Goal: Leave review/rating: Share an evaluation or opinion about a product, service, or content

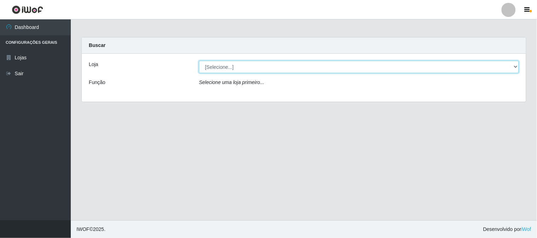
drag, startPoint x: 283, startPoint y: 69, endPoint x: 281, endPoint y: 72, distance: 4.1
click at [283, 69] on select "[Selecione...] Casatudo BR" at bounding box center [359, 67] width 320 height 12
select select "197"
click at [199, 61] on select "[Selecione...] Casatudo BR" at bounding box center [359, 67] width 320 height 12
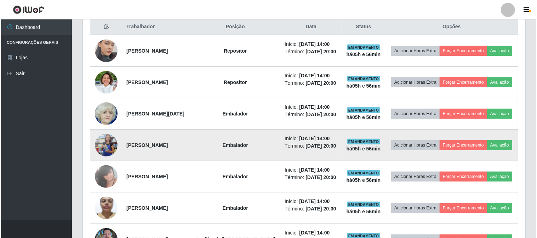
scroll to position [314, 0]
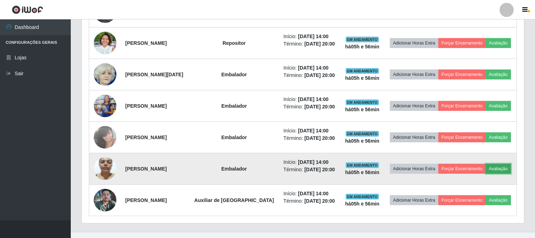
click at [507, 168] on button "Avaliação" at bounding box center [498, 169] width 25 height 10
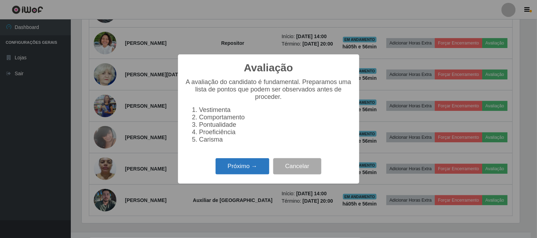
click at [243, 175] on button "Próximo →" at bounding box center [242, 166] width 54 height 17
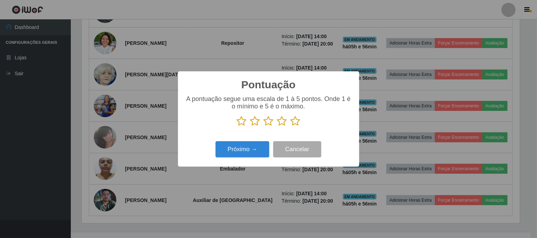
click at [299, 122] on icon at bounding box center [295, 121] width 10 height 11
click at [290, 127] on input "radio" at bounding box center [290, 127] width 0 height 0
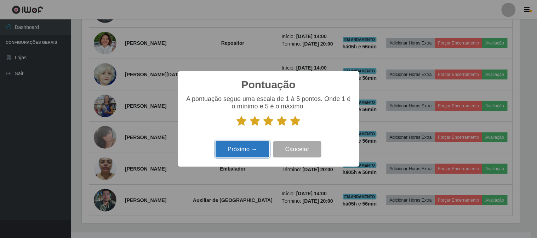
click at [239, 147] on button "Próximo →" at bounding box center [242, 149] width 54 height 17
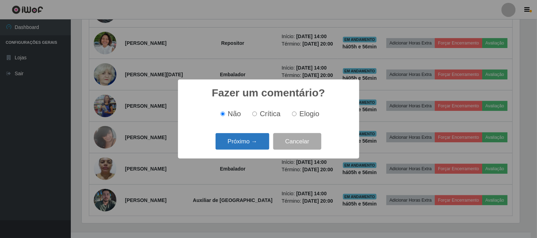
click at [250, 144] on button "Próximo →" at bounding box center [242, 141] width 54 height 17
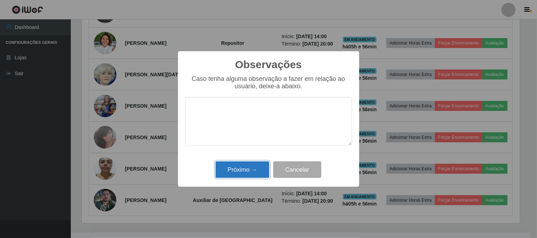
click at [251, 167] on button "Próximo →" at bounding box center [242, 170] width 54 height 17
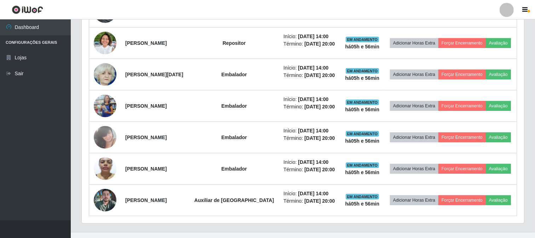
scroll to position [146, 442]
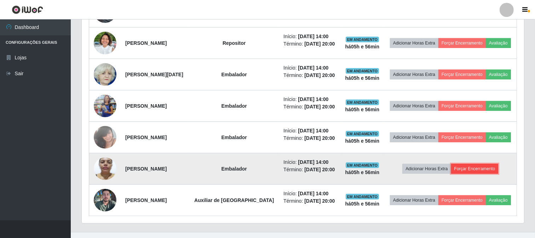
click at [462, 170] on button "Forçar Encerramento" at bounding box center [474, 169] width 47 height 10
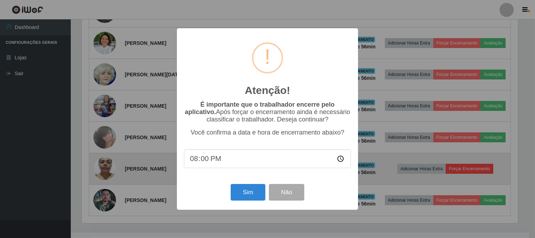
scroll to position [146, 438]
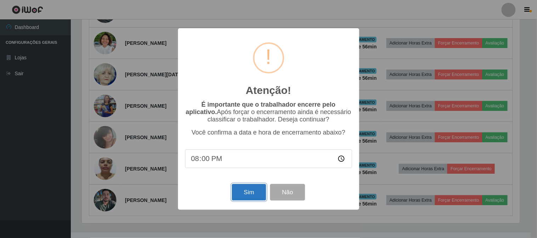
click at [258, 192] on button "Sim" at bounding box center [249, 192] width 34 height 17
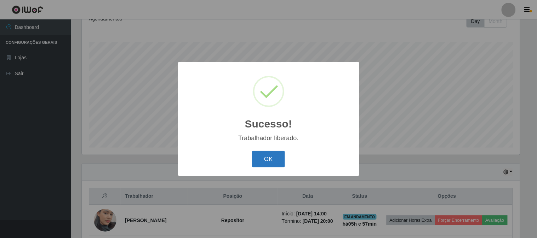
click at [276, 153] on button "OK" at bounding box center [268, 159] width 33 height 17
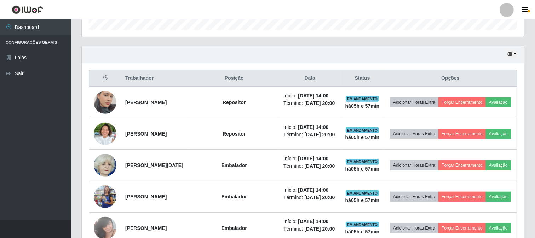
scroll to position [262, 0]
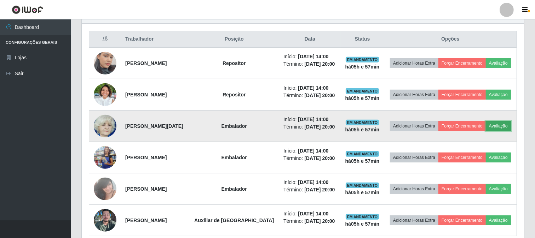
click at [493, 122] on button "Avaliação" at bounding box center [498, 126] width 25 height 10
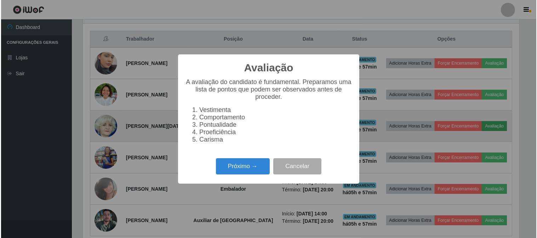
scroll to position [146, 438]
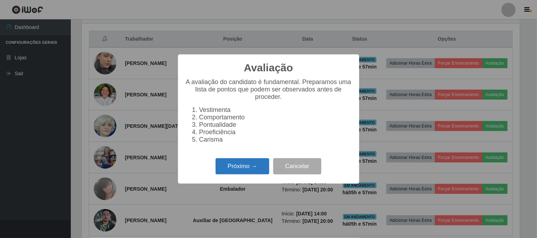
click at [247, 166] on button "Próximo →" at bounding box center [242, 166] width 54 height 17
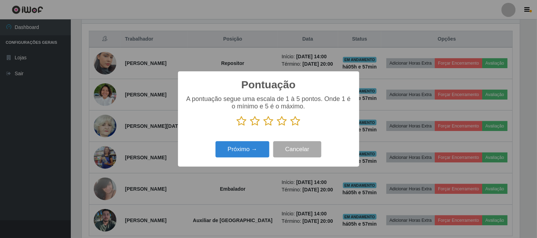
click at [296, 121] on icon at bounding box center [295, 121] width 10 height 11
click at [290, 127] on input "radio" at bounding box center [290, 127] width 0 height 0
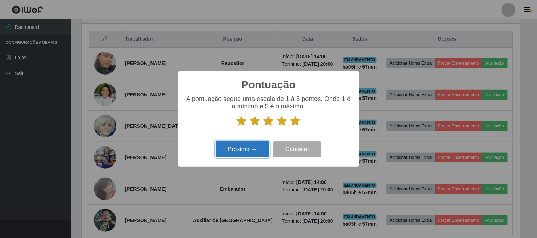
click at [260, 144] on button "Próximo →" at bounding box center [242, 149] width 54 height 17
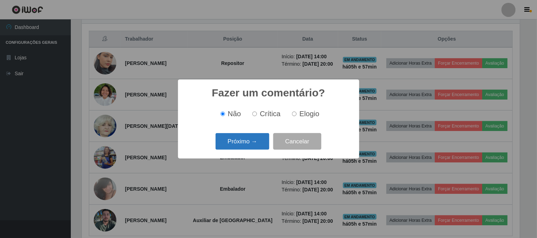
click at [266, 140] on button "Próximo →" at bounding box center [242, 141] width 54 height 17
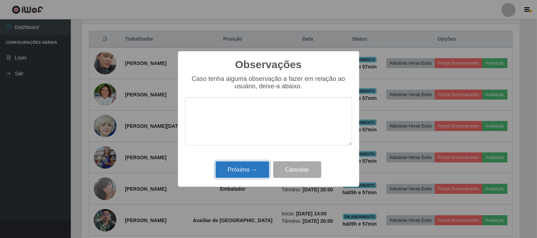
click at [247, 169] on button "Próximo →" at bounding box center [242, 170] width 54 height 17
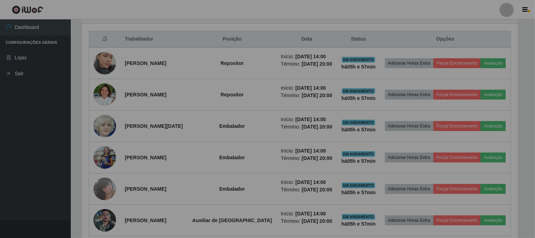
scroll to position [146, 442]
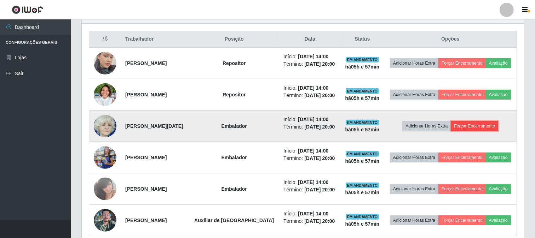
click at [468, 123] on button "Forçar Encerramento" at bounding box center [474, 126] width 47 height 10
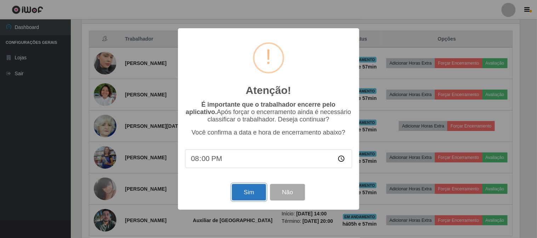
click at [251, 192] on button "Sim" at bounding box center [249, 192] width 34 height 17
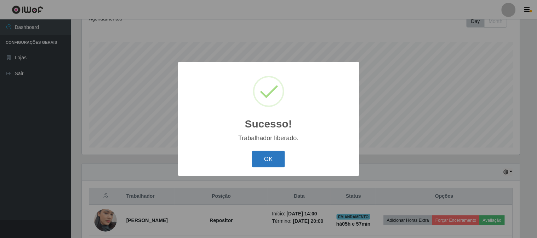
drag, startPoint x: 246, startPoint y: 170, endPoint x: 282, endPoint y: 164, distance: 36.1
click at [246, 170] on div "Sucesso! × Trabalhador liberado. OK Cancel" at bounding box center [268, 119] width 181 height 115
click at [272, 163] on button "OK" at bounding box center [268, 159] width 33 height 17
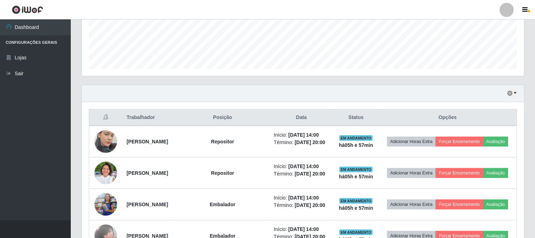
scroll to position [223, 0]
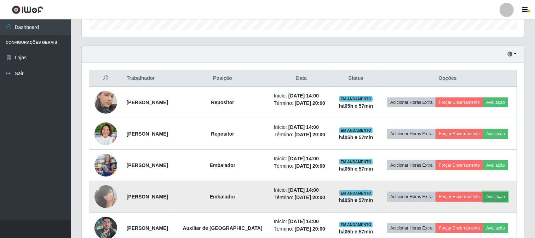
click at [503, 199] on button "Avaliação" at bounding box center [495, 197] width 25 height 10
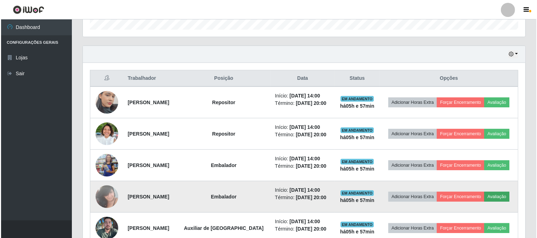
scroll to position [146, 438]
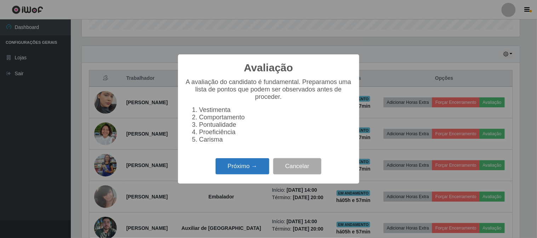
click at [230, 171] on button "Próximo →" at bounding box center [242, 166] width 54 height 17
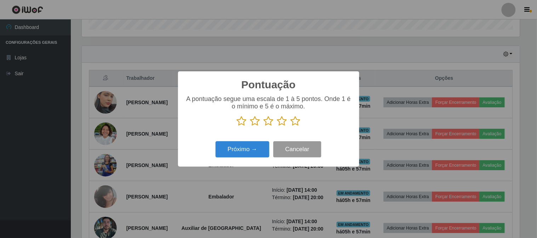
scroll to position [0, 0]
click at [297, 122] on icon at bounding box center [295, 121] width 10 height 11
click at [290, 127] on input "radio" at bounding box center [290, 127] width 0 height 0
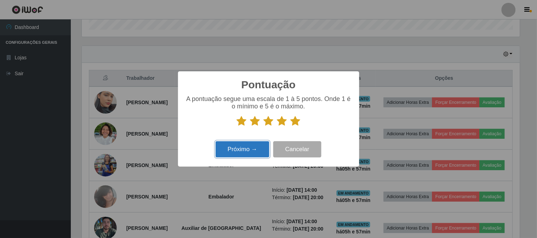
click at [248, 152] on button "Próximo →" at bounding box center [242, 149] width 54 height 17
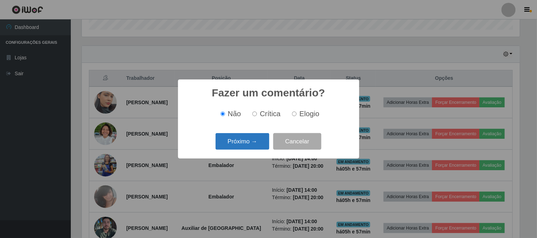
click at [262, 146] on button "Próximo →" at bounding box center [242, 141] width 54 height 17
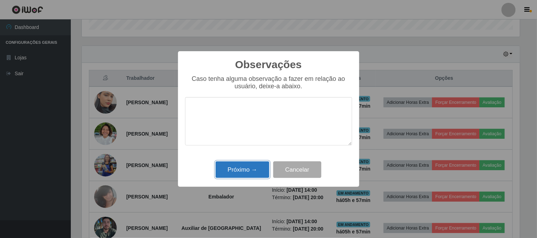
click at [259, 166] on button "Próximo →" at bounding box center [242, 170] width 54 height 17
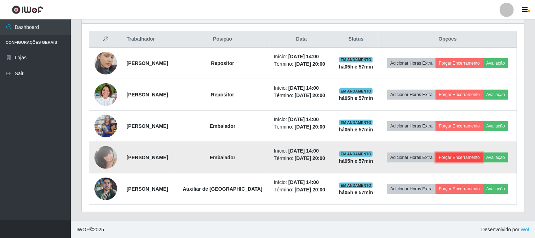
click at [454, 155] on button "Forçar Encerramento" at bounding box center [458, 158] width 47 height 10
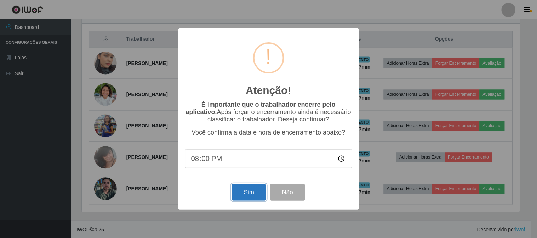
click at [242, 186] on button "Sim" at bounding box center [249, 192] width 34 height 17
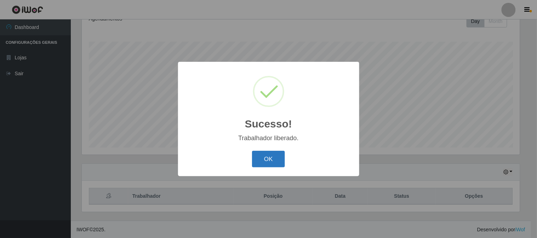
click at [259, 160] on button "OK" at bounding box center [268, 159] width 33 height 17
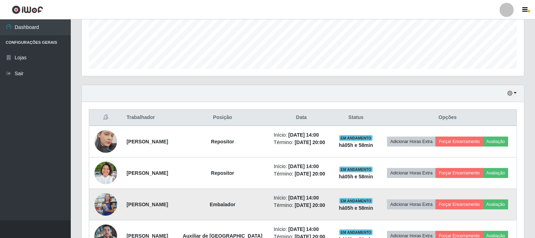
scroll to position [223, 0]
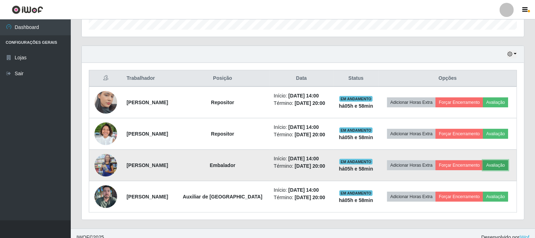
click at [502, 165] on button "Avaliação" at bounding box center [495, 166] width 25 height 10
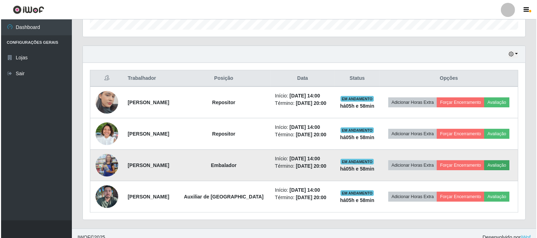
scroll to position [146, 438]
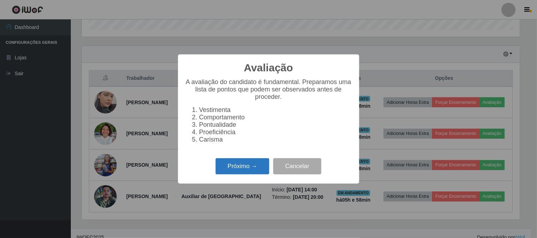
drag, startPoint x: 257, startPoint y: 161, endPoint x: 266, endPoint y: 162, distance: 8.5
click at [257, 162] on div "Próximo → Cancelar" at bounding box center [268, 166] width 167 height 20
click at [261, 162] on button "Próximo →" at bounding box center [242, 166] width 54 height 17
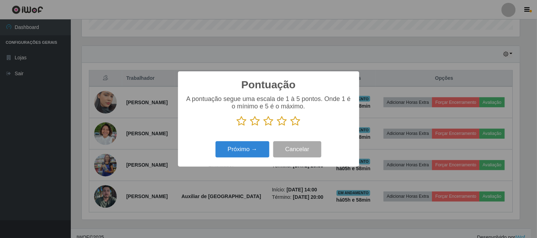
click at [296, 122] on icon at bounding box center [295, 121] width 10 height 11
click at [290, 127] on input "radio" at bounding box center [290, 127] width 0 height 0
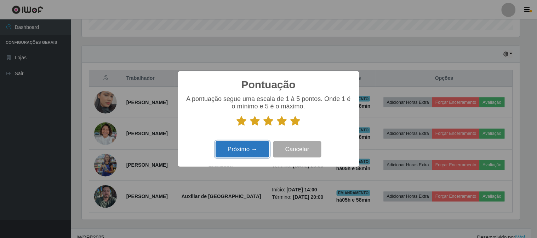
click at [260, 145] on button "Próximo →" at bounding box center [242, 149] width 54 height 17
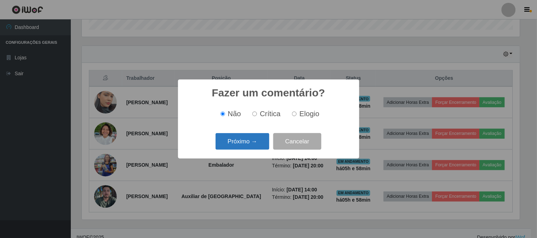
click at [260, 145] on button "Próximo →" at bounding box center [242, 141] width 54 height 17
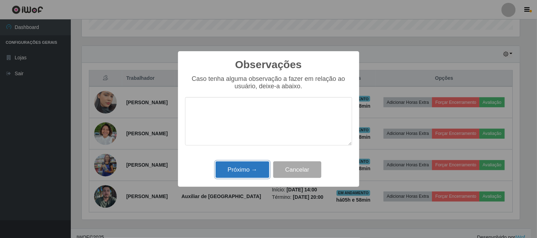
click at [255, 166] on button "Próximo →" at bounding box center [242, 170] width 54 height 17
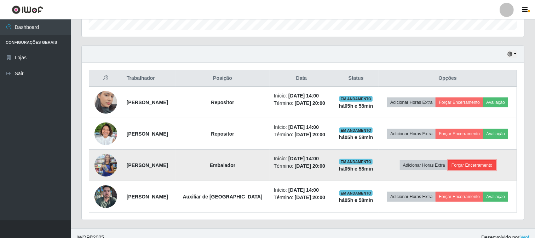
click at [465, 168] on button "Forçar Encerramento" at bounding box center [471, 166] width 47 height 10
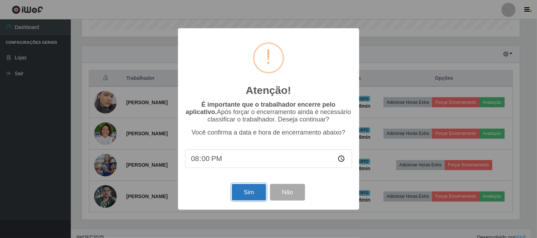
click at [248, 189] on button "Sim" at bounding box center [249, 192] width 34 height 17
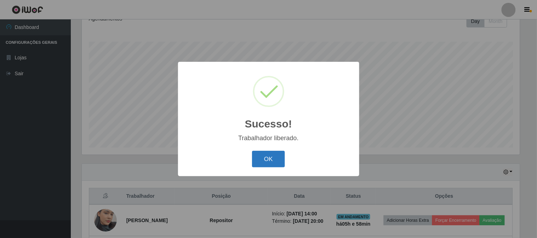
click at [267, 161] on button "OK" at bounding box center [268, 159] width 33 height 17
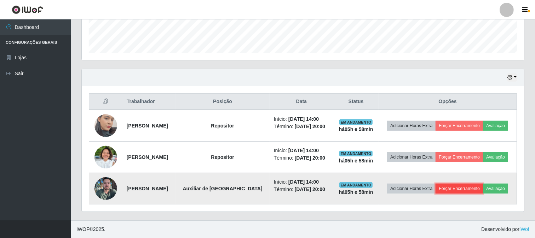
click at [462, 190] on button "Forçar Encerramento" at bounding box center [458, 189] width 47 height 10
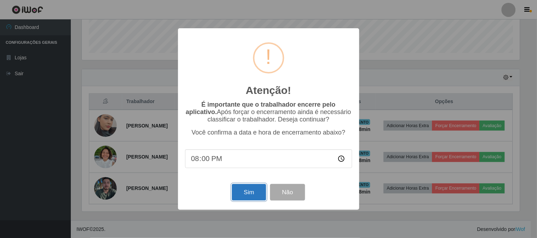
click at [251, 195] on button "Sim" at bounding box center [249, 192] width 34 height 17
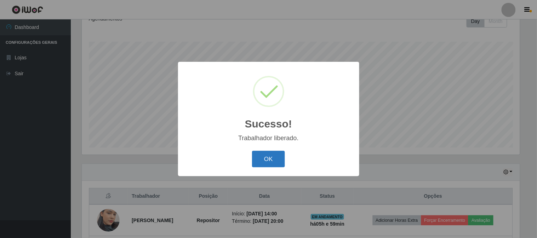
click at [257, 157] on button "OK" at bounding box center [268, 159] width 33 height 17
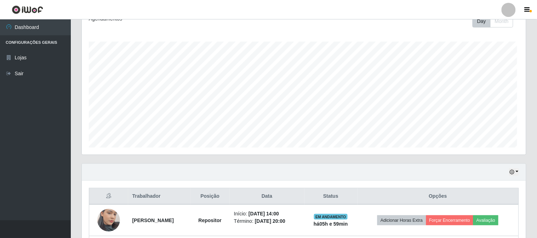
scroll to position [146, 442]
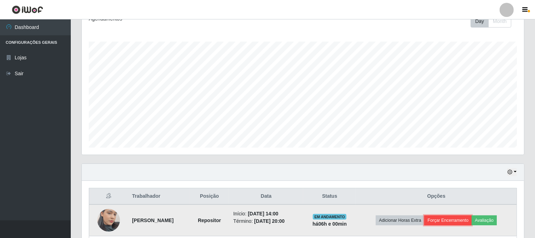
click at [457, 223] on button "Forçar Encerramento" at bounding box center [447, 221] width 47 height 10
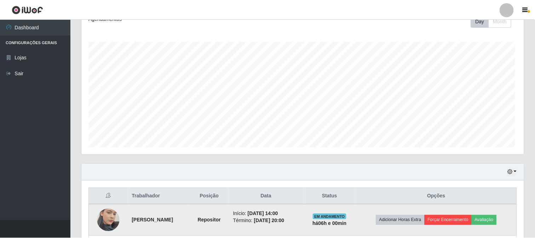
scroll to position [146, 438]
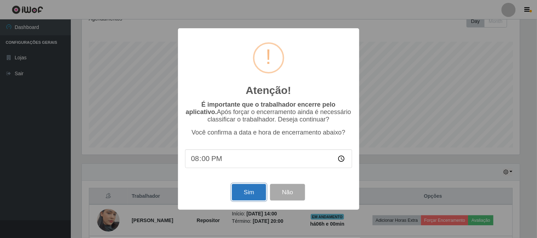
click at [235, 198] on button "Sim" at bounding box center [249, 192] width 34 height 17
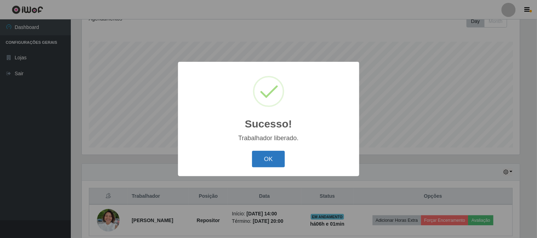
click at [270, 158] on button "OK" at bounding box center [268, 159] width 33 height 17
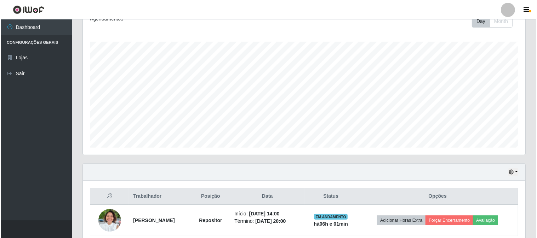
scroll to position [137, 0]
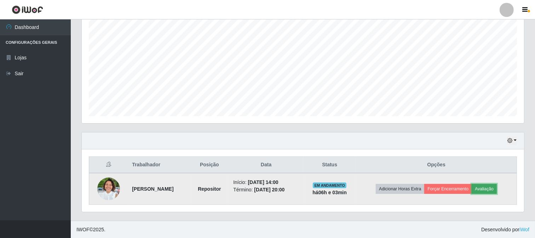
click at [497, 189] on button "Avaliação" at bounding box center [483, 189] width 25 height 10
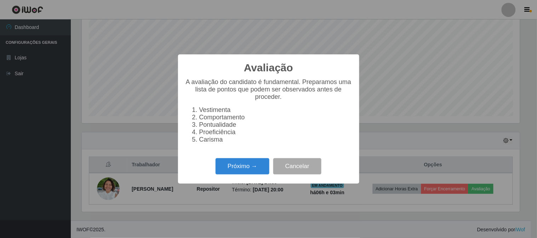
scroll to position [146, 438]
click at [240, 167] on button "Próximo →" at bounding box center [242, 166] width 54 height 17
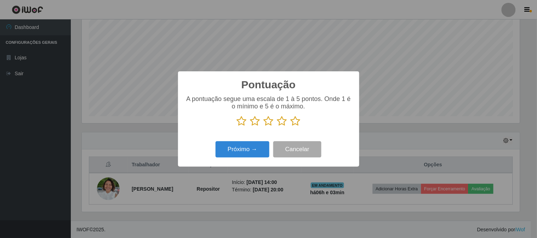
scroll to position [353558, 353267]
click at [295, 121] on icon at bounding box center [295, 121] width 10 height 11
click at [290, 127] on input "radio" at bounding box center [290, 127] width 0 height 0
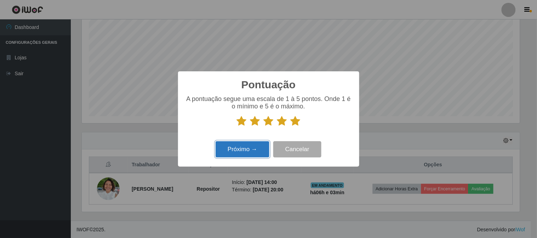
click at [262, 151] on button "Próximo →" at bounding box center [242, 149] width 54 height 17
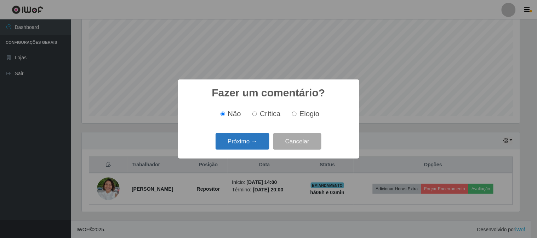
click at [253, 149] on button "Próximo →" at bounding box center [242, 141] width 54 height 17
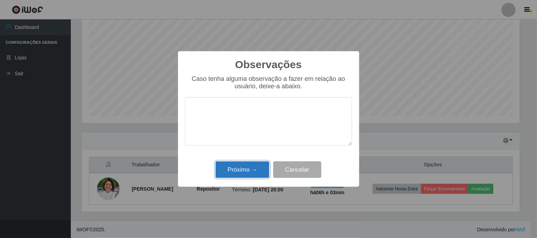
click at [236, 167] on button "Próximo →" at bounding box center [242, 170] width 54 height 17
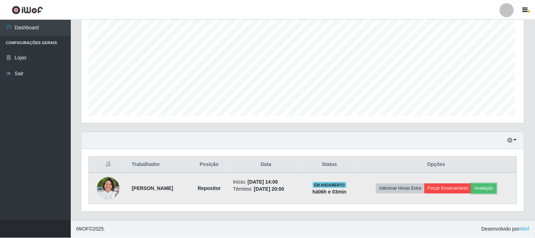
scroll to position [146, 442]
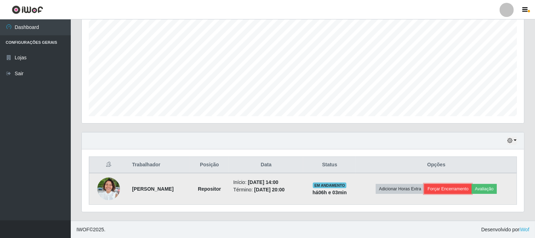
click at [462, 188] on button "Forçar Encerramento" at bounding box center [447, 189] width 47 height 10
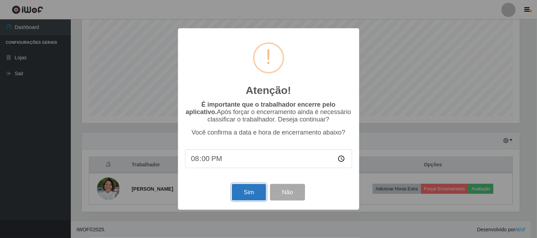
click at [251, 191] on button "Sim" at bounding box center [249, 192] width 34 height 17
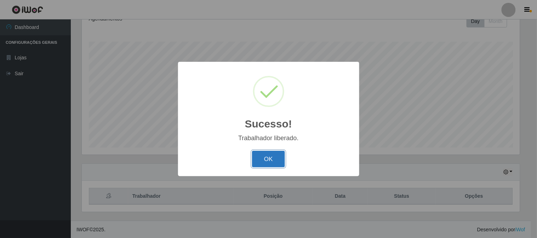
click at [273, 161] on button "OK" at bounding box center [268, 159] width 33 height 17
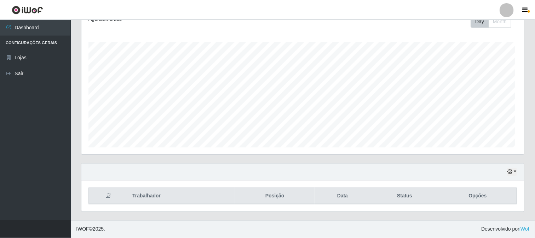
scroll to position [146, 442]
